Goal: Task Accomplishment & Management: Manage account settings

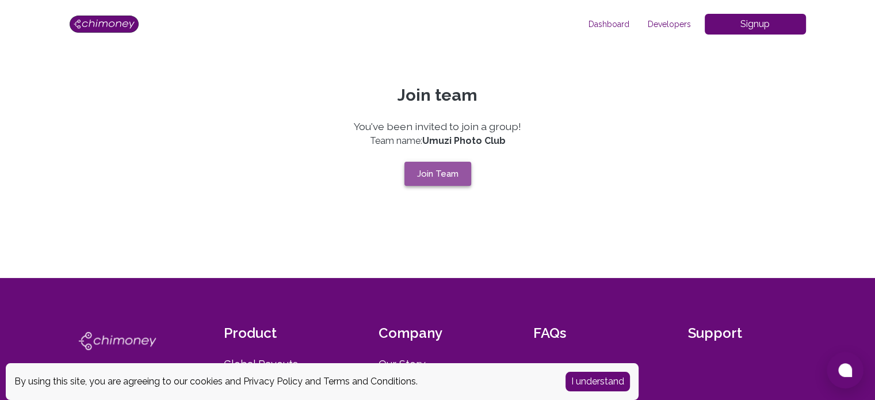
click at [445, 176] on button "Join Team" at bounding box center [438, 174] width 67 height 24
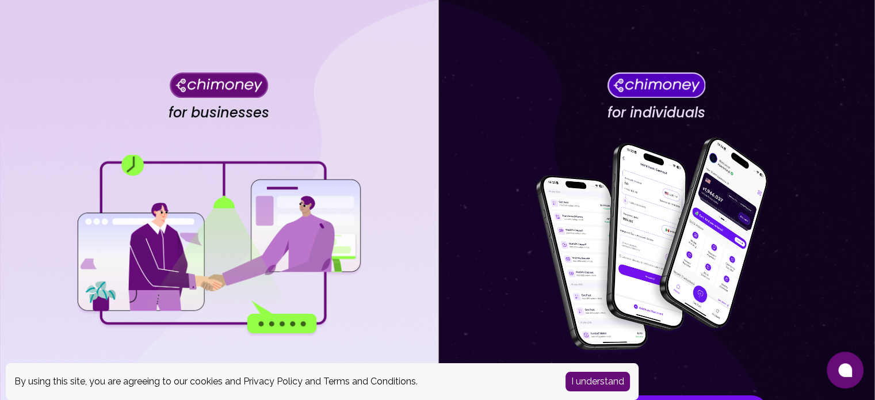
click at [357, 214] on img at bounding box center [219, 245] width 288 height 181
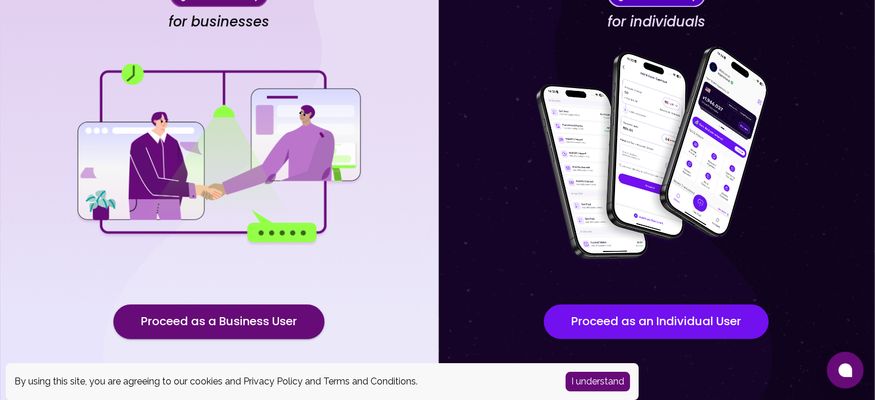
scroll to position [120, 0]
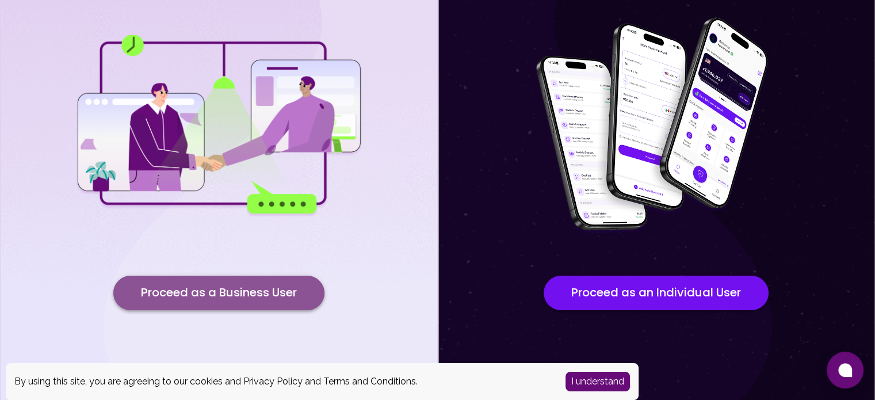
click at [258, 283] on button "Proceed as a Business User" at bounding box center [218, 293] width 211 height 35
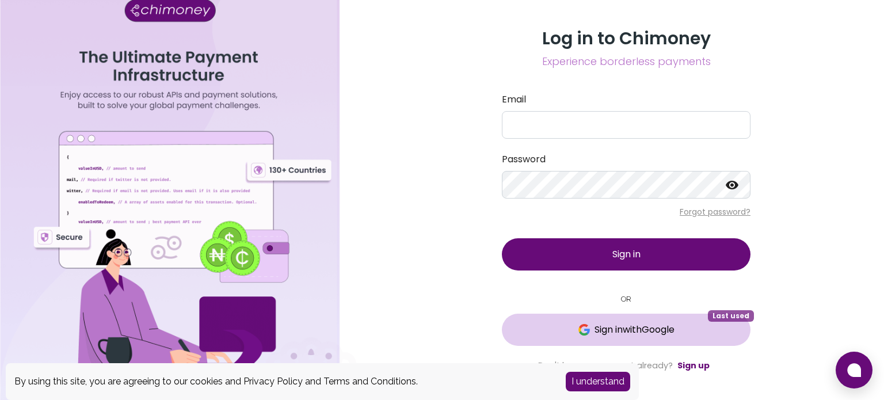
click at [607, 331] on span "Sign in with Google" at bounding box center [635, 330] width 80 height 14
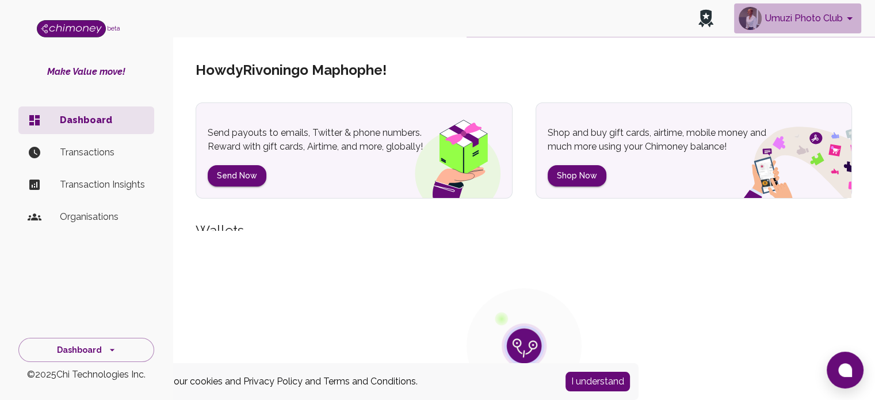
drag, startPoint x: 676, startPoint y: 54, endPoint x: 768, endPoint y: 22, distance: 96.8
click at [768, 22] on button "Umuzi Photo Club" at bounding box center [797, 18] width 127 height 30
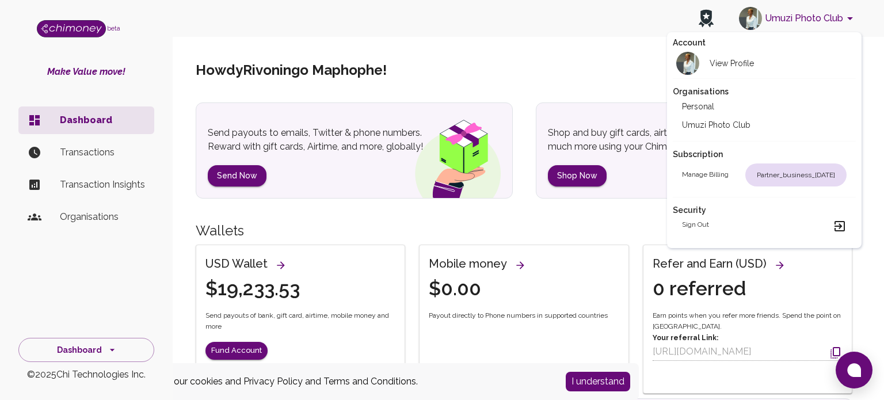
click at [98, 274] on div at bounding box center [442, 200] width 884 height 400
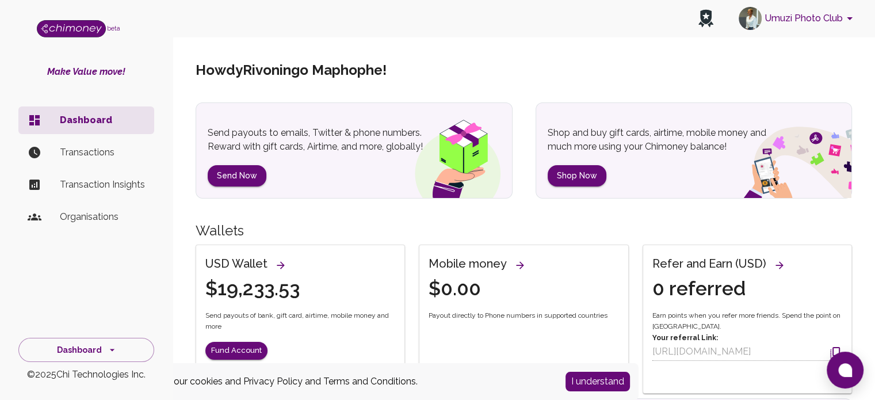
click at [93, 144] on li "Transactions" at bounding box center [86, 153] width 136 height 28
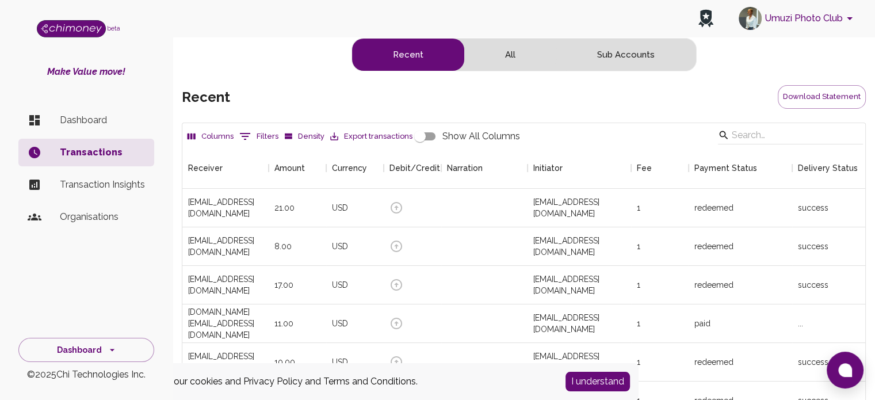
click at [252, 128] on button "0 Filters" at bounding box center [259, 136] width 45 height 18
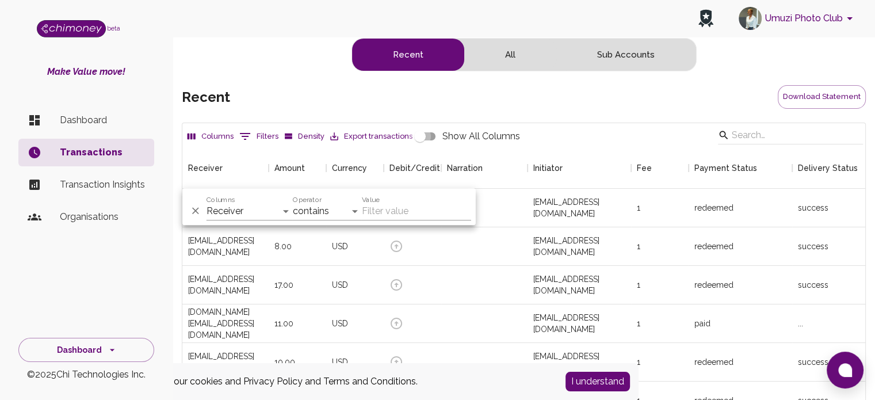
click at [426, 135] on input "Show All Columns" at bounding box center [420, 136] width 66 height 22
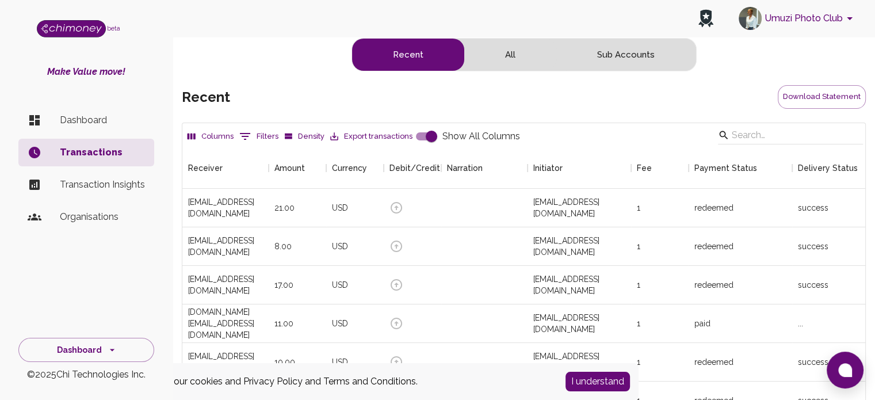
click at [452, 101] on div "recent Download Statement" at bounding box center [524, 97] width 684 height 24
click at [274, 140] on button "0 Filters" at bounding box center [259, 136] width 45 height 18
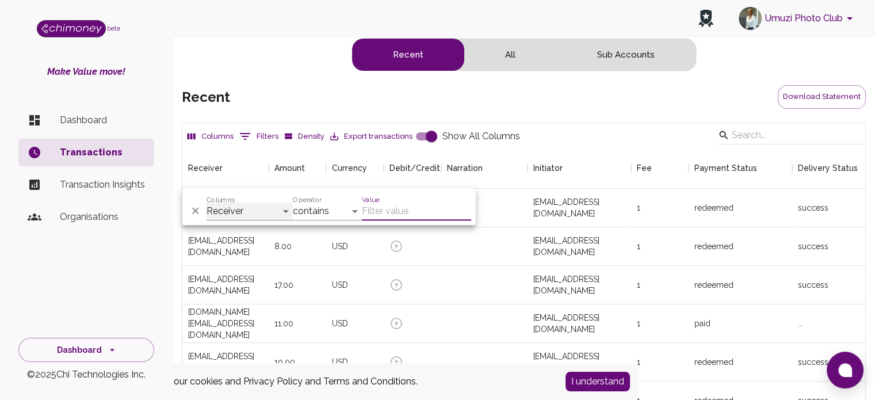
click at [282, 212] on select "Receiver Amount Currency Debit/Credit Narration Initiator Fee Payment Status De…" at bounding box center [250, 211] width 86 height 18
select select "date"
click at [207, 202] on select "Receiver Amount Currency Debit/Credit Narration Initiator Fee Payment Status De…" at bounding box center [250, 211] width 86 height 18
select select "is"
click at [366, 211] on input "Value" at bounding box center [416, 211] width 109 height 18
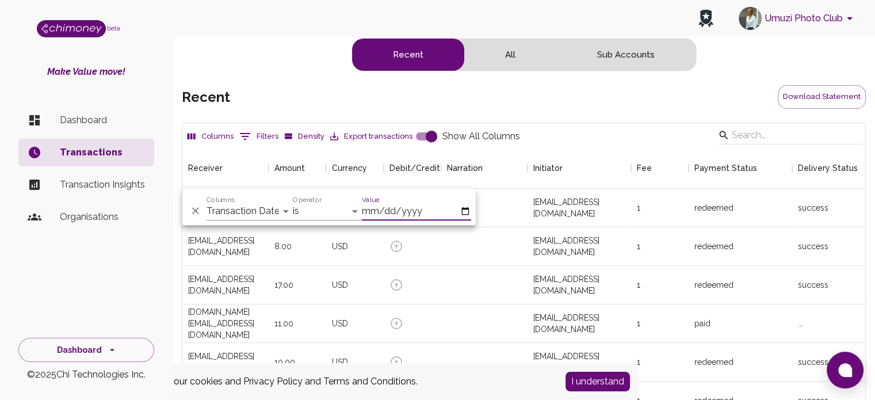
click at [465, 215] on input "Value" at bounding box center [416, 211] width 109 height 18
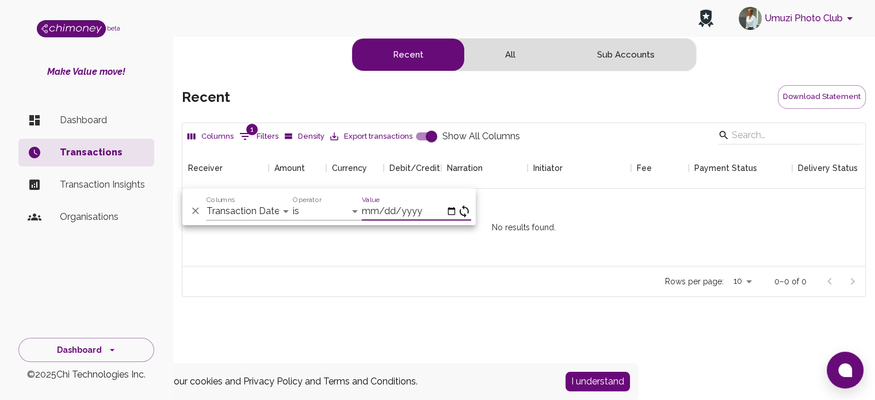
scroll to position [9, 9]
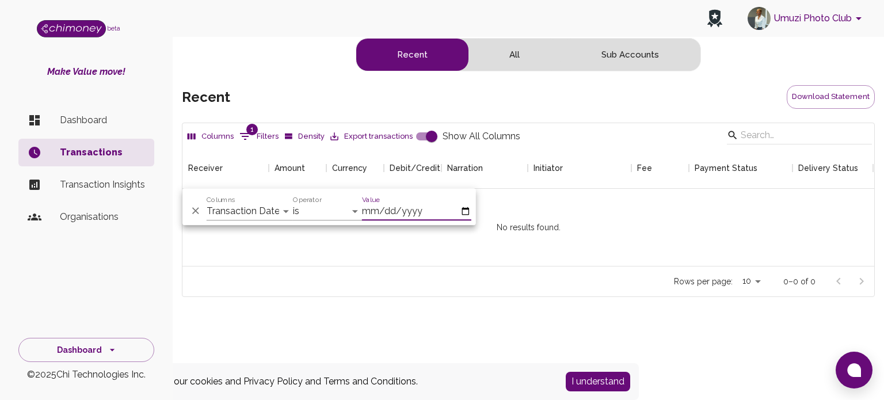
type input "[DATE]"
click at [352, 211] on select "is is not is after is on or after is before is on or before is empty is not emp…" at bounding box center [327, 211] width 69 height 18
select select "onOrAfter"
click at [293, 202] on select "is is not is after is on or after is before is on or before is empty is not emp…" at bounding box center [327, 211] width 69 height 18
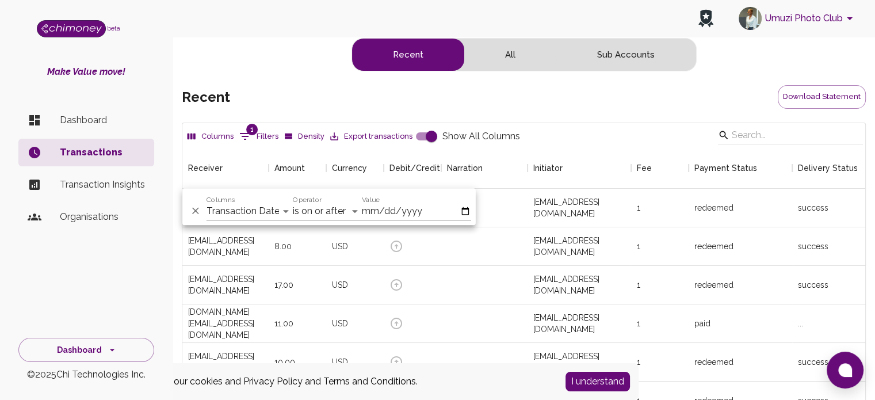
click at [588, 104] on div "recent Download Statement" at bounding box center [524, 97] width 684 height 24
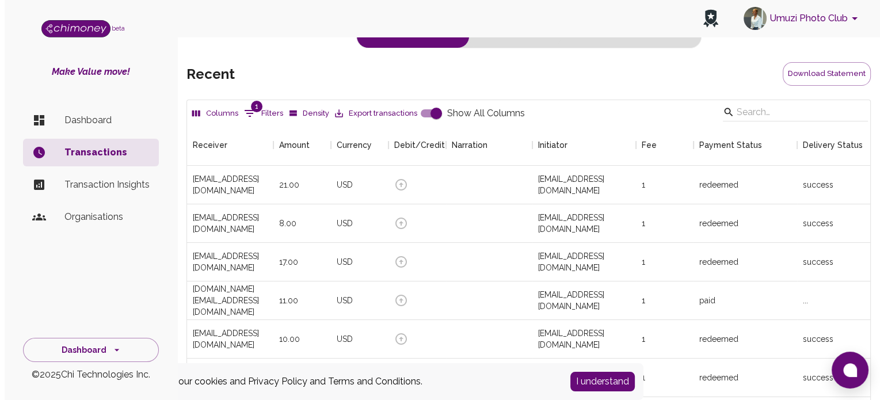
scroll to position [0, 0]
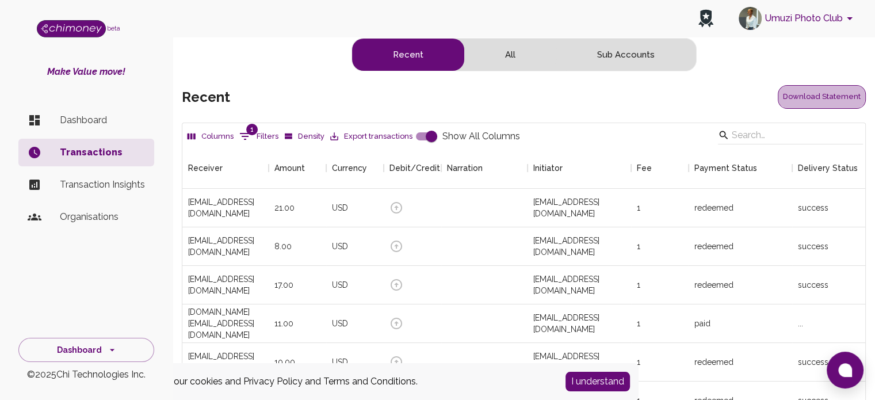
click at [833, 93] on button "Download Statement" at bounding box center [822, 97] width 88 height 24
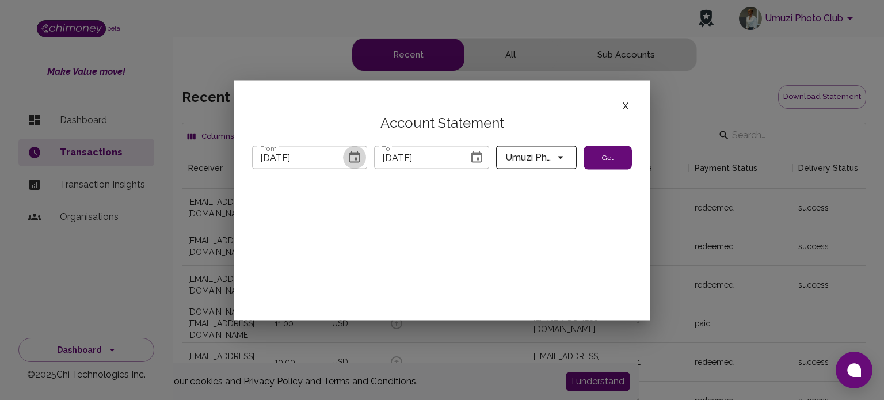
click at [356, 158] on icon "Choose date, selected date is Aug 31, 2025" at bounding box center [354, 157] width 10 height 12
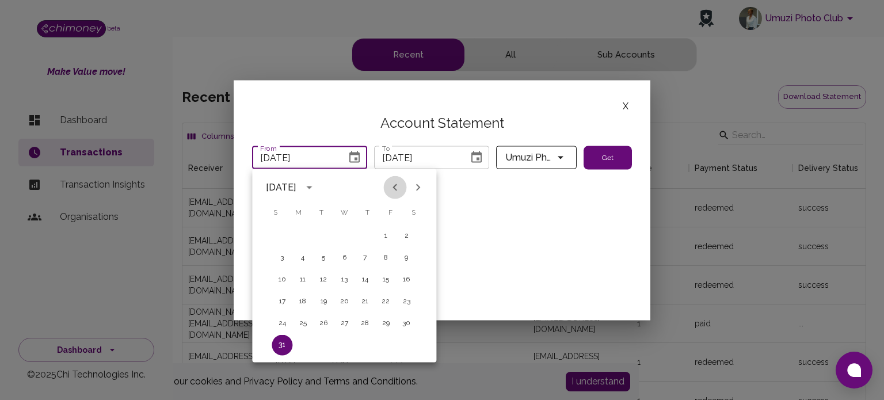
click at [391, 184] on icon "Previous month" at bounding box center [395, 188] width 14 height 14
click at [325, 235] on button "1" at bounding box center [323, 236] width 21 height 21
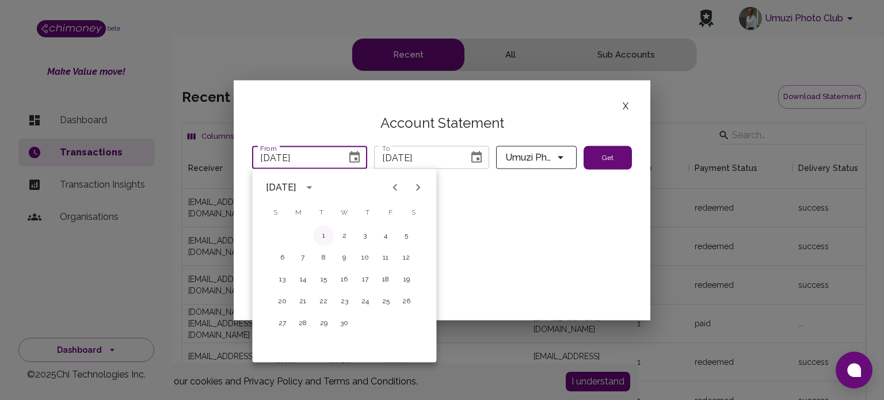
type input "[DATE]"
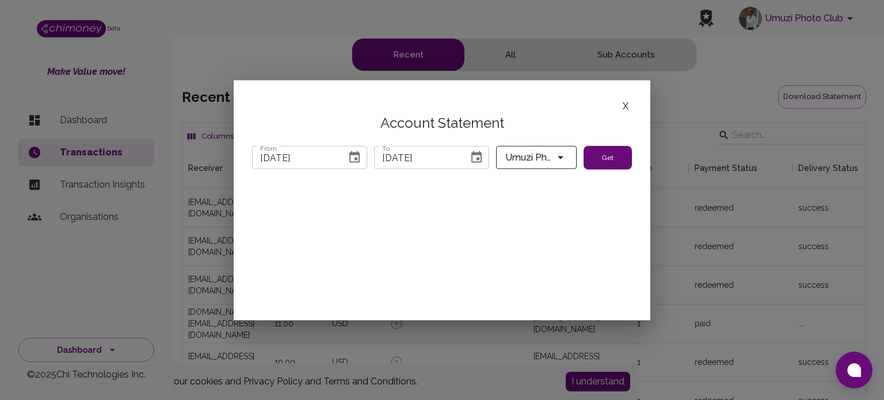
click at [474, 155] on icon "Choose date, selected date is Oct 7, 2025" at bounding box center [477, 158] width 14 height 14
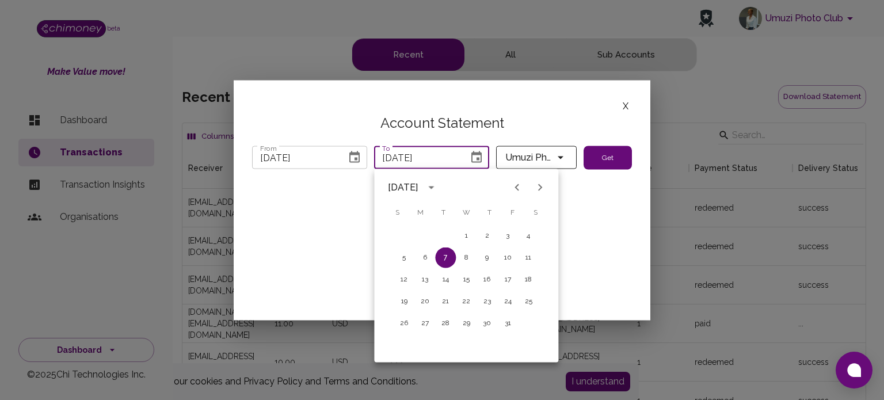
click at [531, 188] on button "Next month" at bounding box center [539, 187] width 23 height 23
click at [515, 186] on icon "Previous month" at bounding box center [517, 188] width 14 height 14
click at [474, 155] on icon "Choose date, selected date is Oct 7, 2025" at bounding box center [477, 158] width 14 height 14
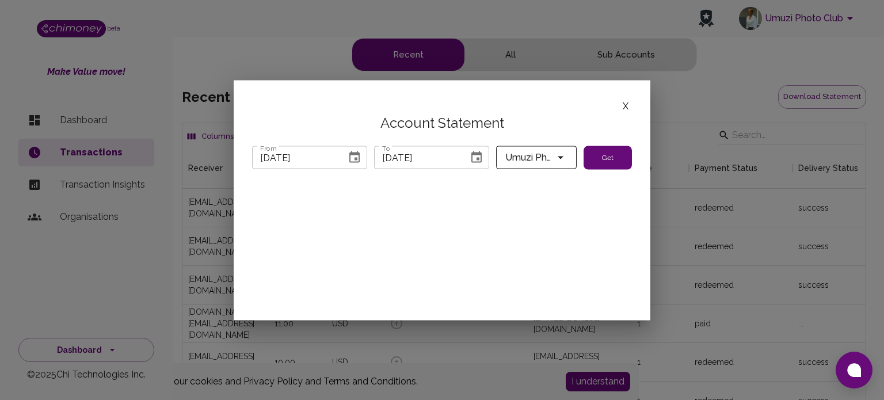
click at [479, 157] on icon "Choose date, selected date is Oct 7, 2025" at bounding box center [477, 158] width 14 height 14
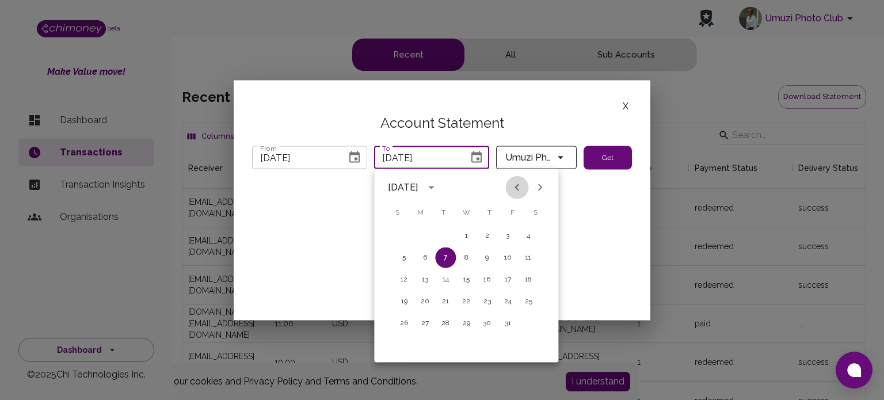
click at [511, 186] on icon "Previous month" at bounding box center [517, 188] width 14 height 14
click at [438, 184] on icon "calendar view is open, switch to year view" at bounding box center [431, 188] width 14 height 14
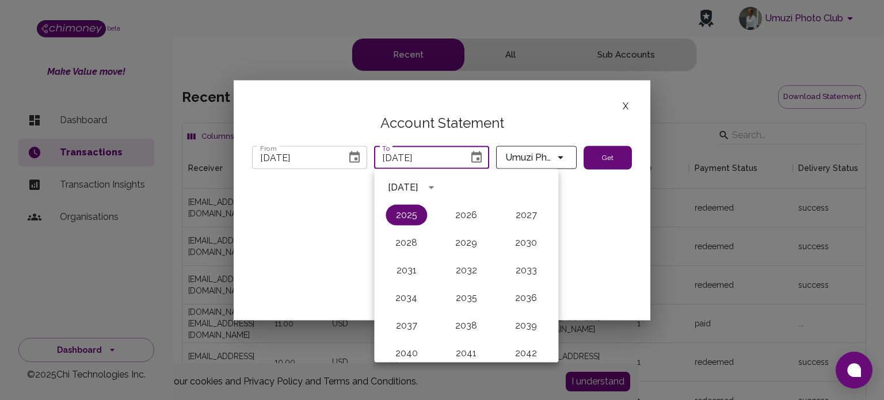
click at [595, 200] on div "X Account Statement From [DATE] From To [DATE] To Umuzi Photo Club Get" at bounding box center [442, 200] width 417 height 240
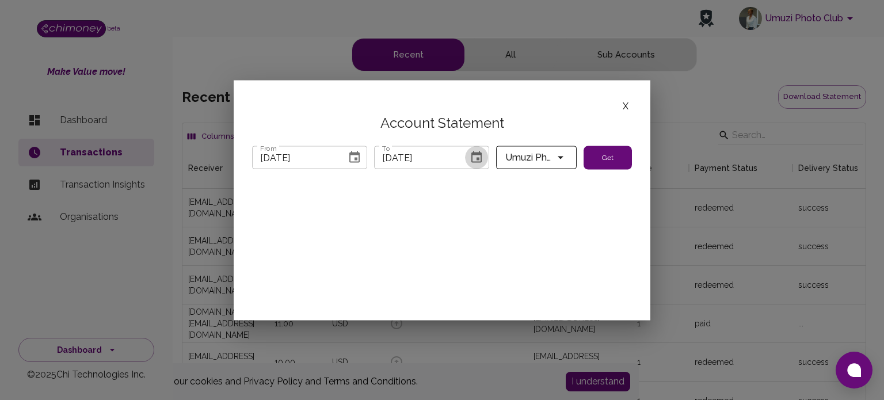
click at [479, 158] on icon "Choose date, selected date is Oct 7, 2025" at bounding box center [477, 158] width 14 height 14
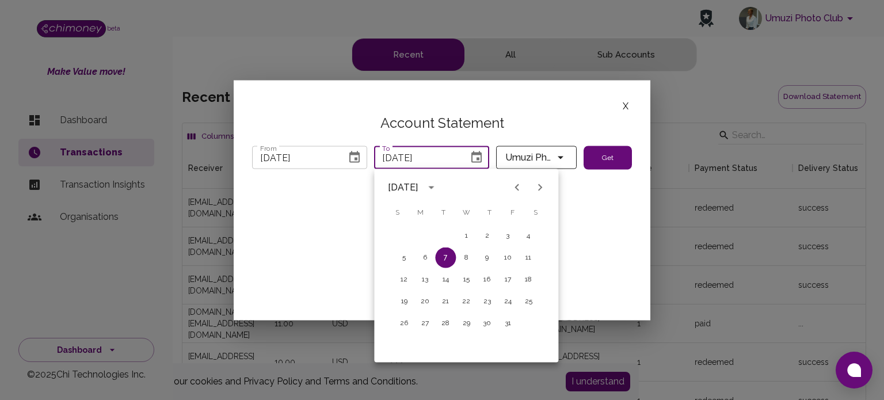
click at [511, 189] on icon "Previous month" at bounding box center [517, 188] width 14 height 14
click at [486, 323] on button "31" at bounding box center [487, 323] width 21 height 21
type input "[DATE]"
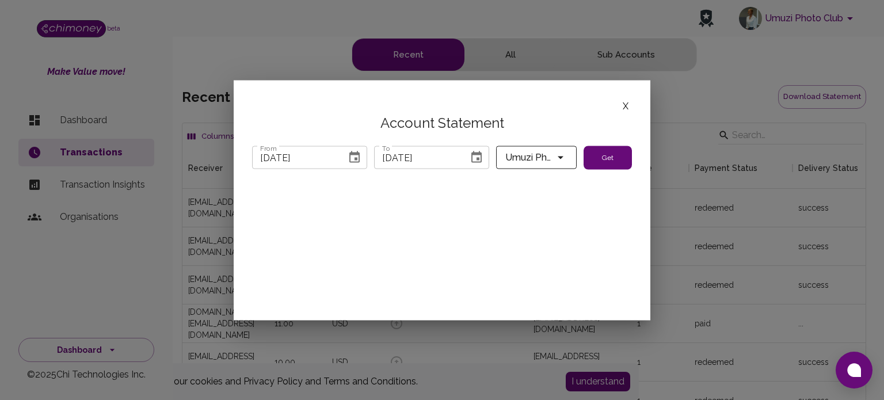
click at [568, 161] on button "Umuzi Photo Club" at bounding box center [536, 157] width 81 height 23
click at [568, 161] on div at bounding box center [442, 200] width 884 height 400
click at [606, 156] on button "Get" at bounding box center [608, 158] width 48 height 24
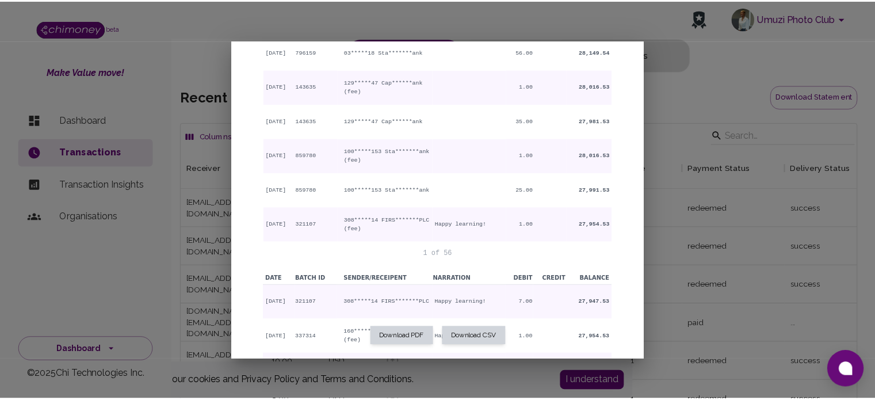
scroll to position [288, 0]
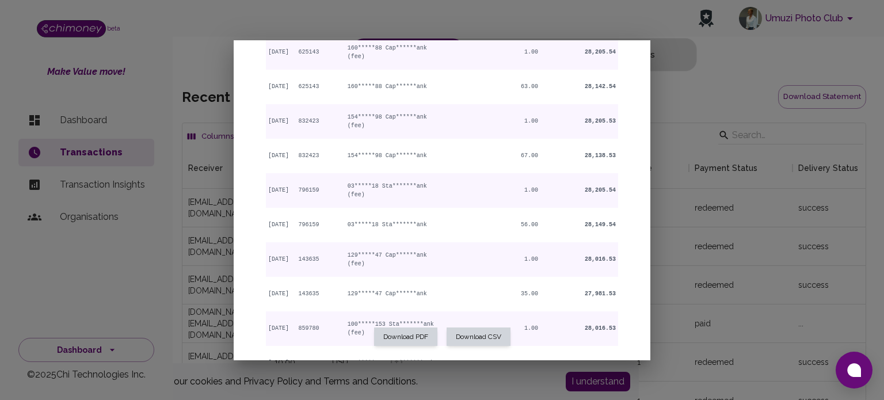
click at [712, 102] on div at bounding box center [442, 200] width 884 height 400
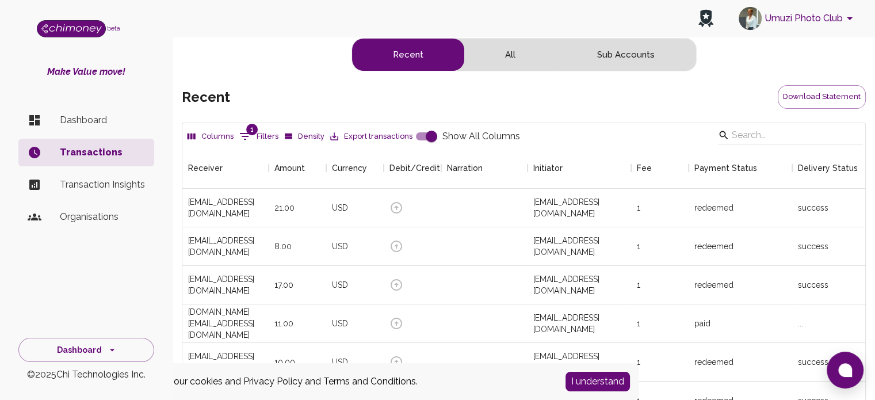
scroll to position [9, 9]
click at [342, 134] on button "Export transactions" at bounding box center [372, 137] width 88 height 18
click at [264, 135] on button "1 Filters" at bounding box center [259, 136] width 45 height 18
select select "date"
select select "onOrAfter"
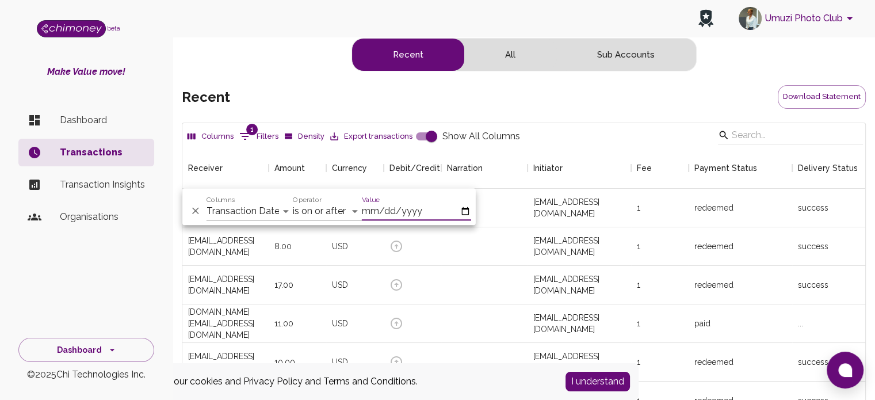
click at [577, 142] on div "Columns 1 Filters Density Export transactions Show All Columns" at bounding box center [524, 136] width 679 height 22
